Goal: Task Accomplishment & Management: Use online tool/utility

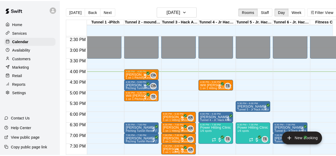
scroll to position [312, 0]
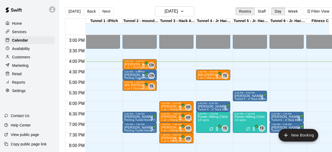
click at [134, 76] on div "[PERSON_NAME] Pitching Tunnel Rental (Tunnel 2)" at bounding box center [139, 149] width 31 height 152
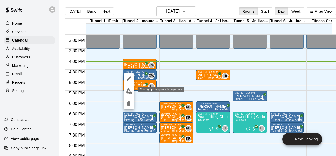
click at [129, 91] on img "edit" at bounding box center [129, 91] width 6 height 6
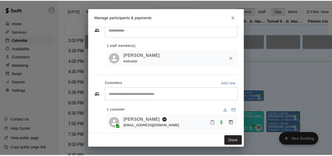
scroll to position [23, 0]
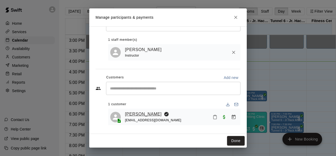
click at [137, 112] on link "[PERSON_NAME]" at bounding box center [143, 113] width 37 height 7
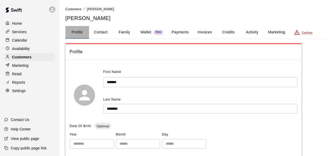
click at [73, 33] on button "Profile" at bounding box center [77, 32] width 24 height 13
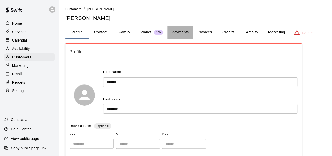
click at [172, 30] on button "Payments" at bounding box center [179, 32] width 25 height 13
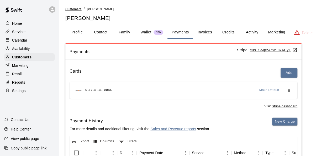
click at [71, 10] on span "Customers" at bounding box center [73, 9] width 16 height 4
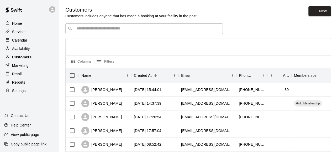
click at [24, 59] on p "Customers" at bounding box center [21, 56] width 19 height 5
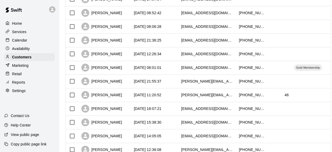
scroll to position [184, 0]
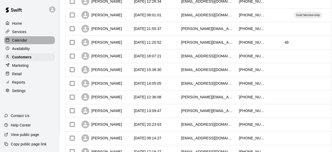
click at [15, 38] on div "Calendar" at bounding box center [29, 40] width 51 height 8
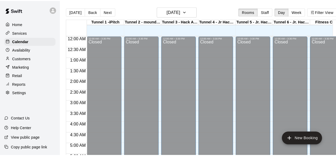
scroll to position [338, 0]
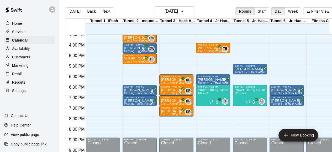
click at [141, 45] on div "4:30 PM – 5:00 PM" at bounding box center [139, 45] width 31 height 3
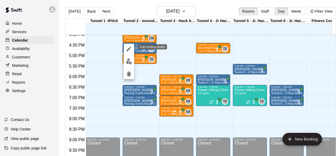
click at [128, 51] on icon "edit" at bounding box center [129, 49] width 6 height 6
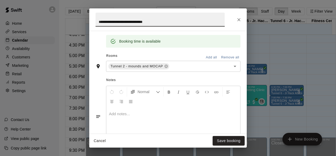
scroll to position [193, 0]
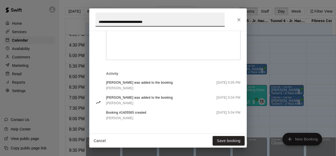
click at [128, 130] on div "**********" at bounding box center [167, 82] width 157 height 103
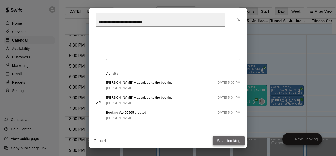
click at [222, 139] on button "Save booking" at bounding box center [229, 141] width 32 height 10
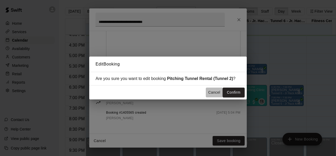
click at [216, 91] on button "Cancel" at bounding box center [214, 92] width 17 height 10
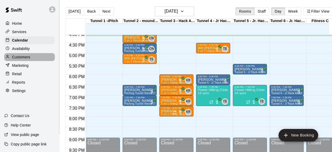
click at [19, 58] on p "Customers" at bounding box center [21, 56] width 18 height 5
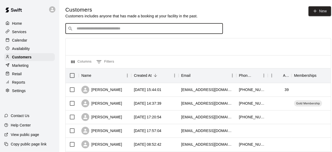
click at [100, 29] on input "Search customers by name or email" at bounding box center [147, 28] width 145 height 5
type input "*****"
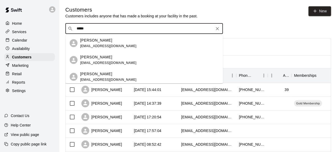
click at [110, 75] on div "[PERSON_NAME]" at bounding box center [108, 74] width 56 height 6
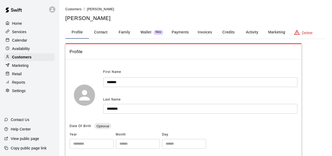
click at [200, 30] on button "Invoices" at bounding box center [205, 32] width 24 height 13
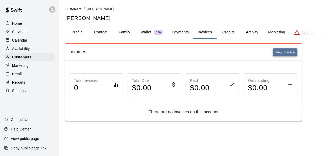
click at [282, 52] on button "New invoice" at bounding box center [285, 52] width 25 height 8
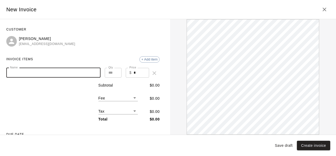
click at [58, 73] on input "Name" at bounding box center [53, 73] width 94 height 10
type input "**********"
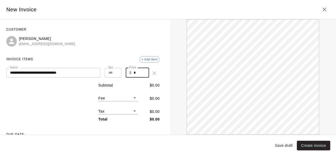
drag, startPoint x: 132, startPoint y: 73, endPoint x: 125, endPoint y: 73, distance: 7.1
click at [126, 73] on div "$ * Price" at bounding box center [138, 73] width 24 height 10
type input "**"
click at [77, 89] on div "Subtotal $ 20.00 Fee ​ $ 0.00 Tax ​ $ 0.00 Total $ 20.00" at bounding box center [82, 101] width 153 height 39
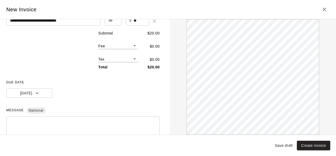
scroll to position [52, 0]
click at [43, 119] on div "* ​" at bounding box center [82, 132] width 153 height 35
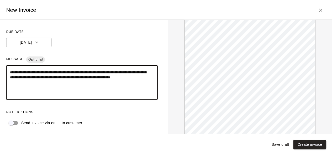
scroll to position [0, 0]
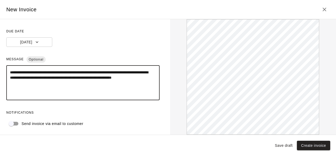
type textarea "**********"
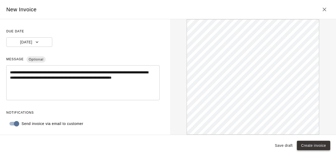
click at [311, 146] on button "Create invoice" at bounding box center [313, 145] width 33 height 10
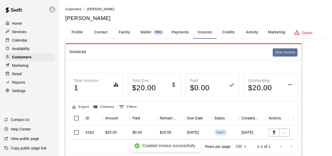
click at [289, 131] on div "..." at bounding box center [279, 132] width 27 height 14
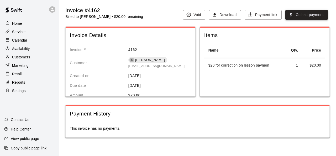
click at [302, 15] on button "Collect payment" at bounding box center [306, 15] width 43 height 10
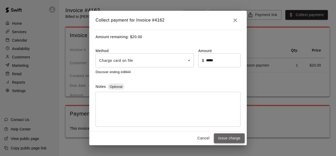
click at [235, 135] on button "Issue charge" at bounding box center [229, 138] width 31 height 10
